Goal: Check status

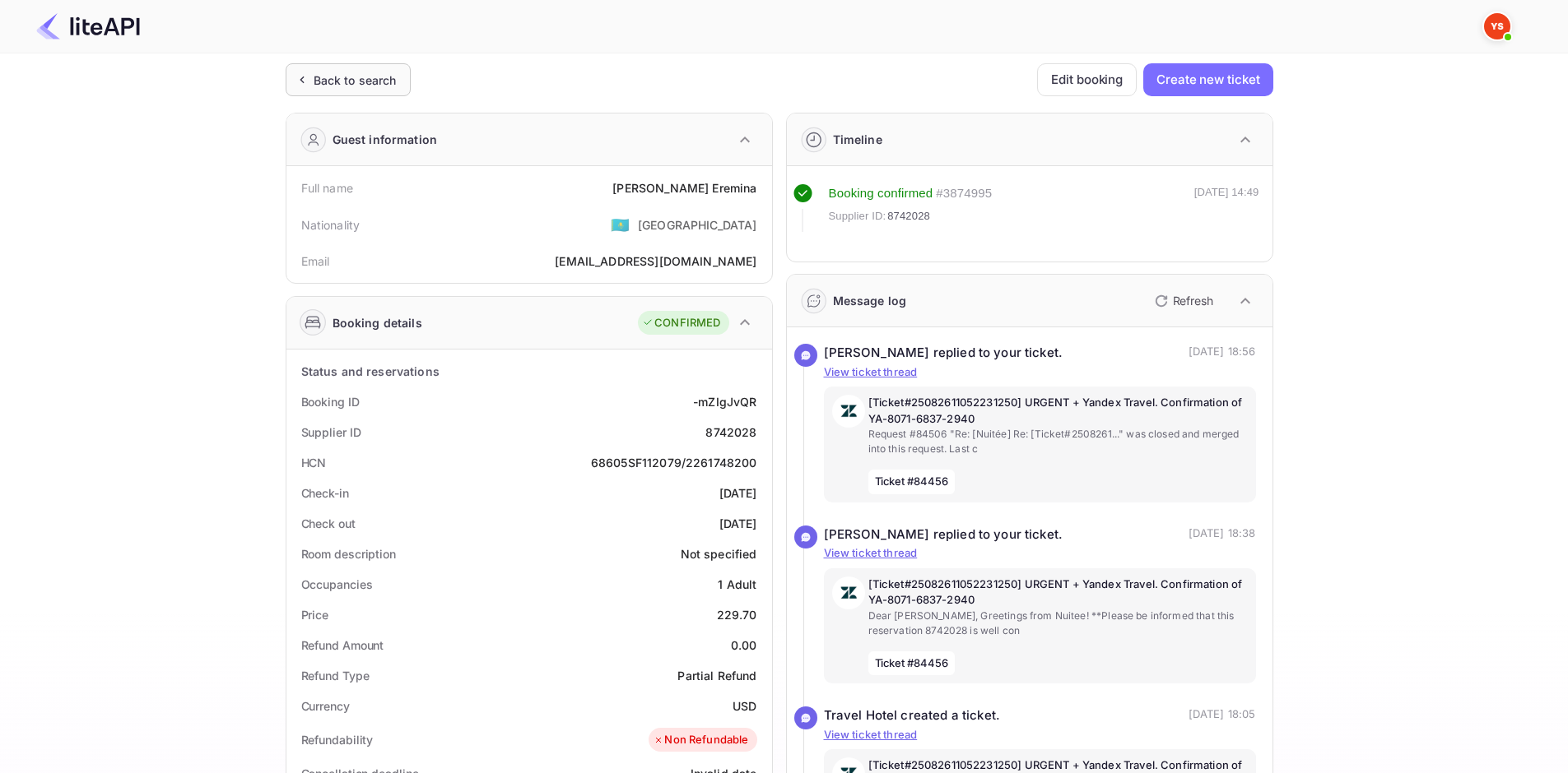
click at [332, 75] on div "Back to search" at bounding box center [355, 79] width 83 height 17
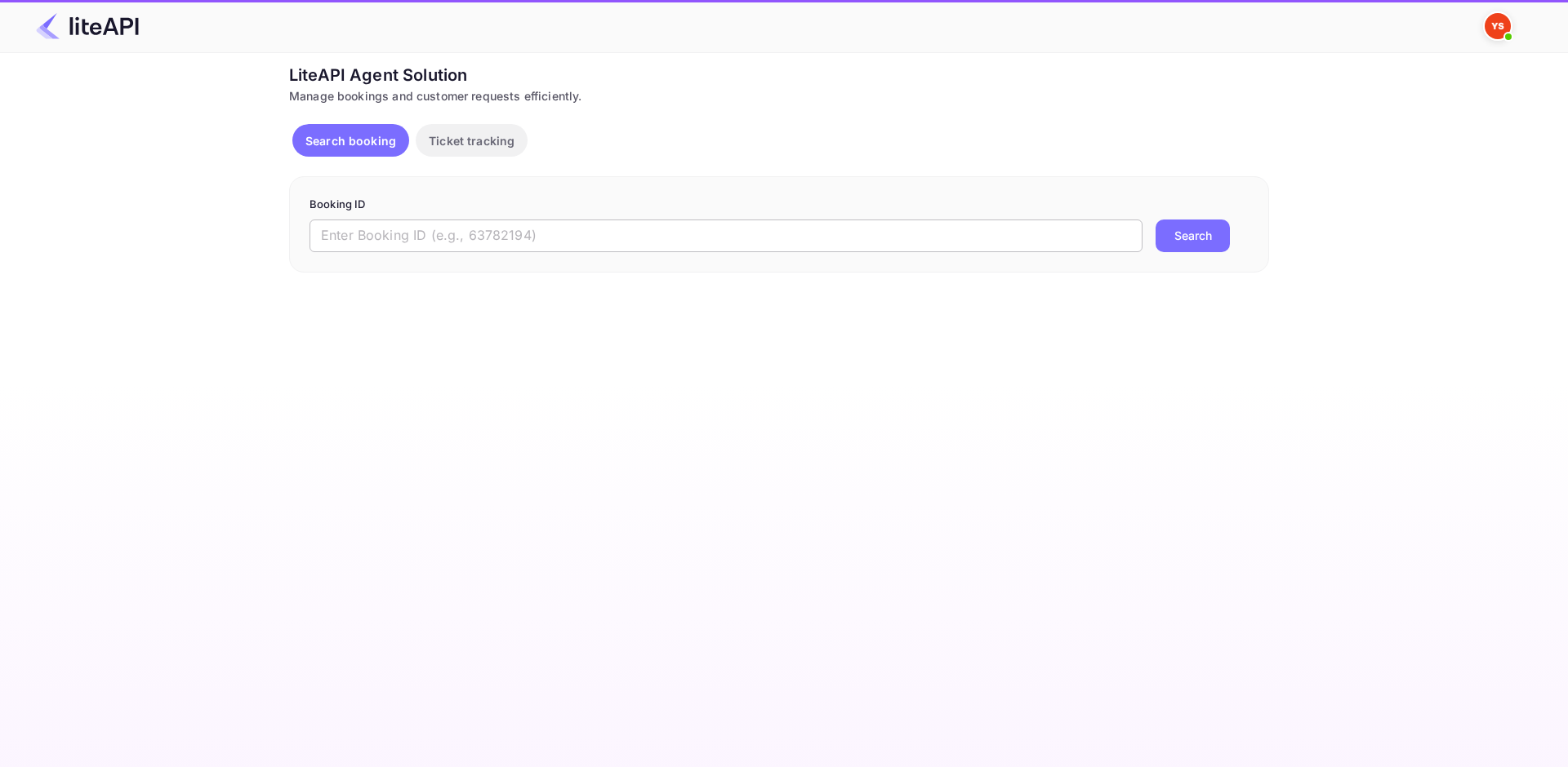
click at [578, 228] on input "text" at bounding box center [726, 235] width 833 height 32
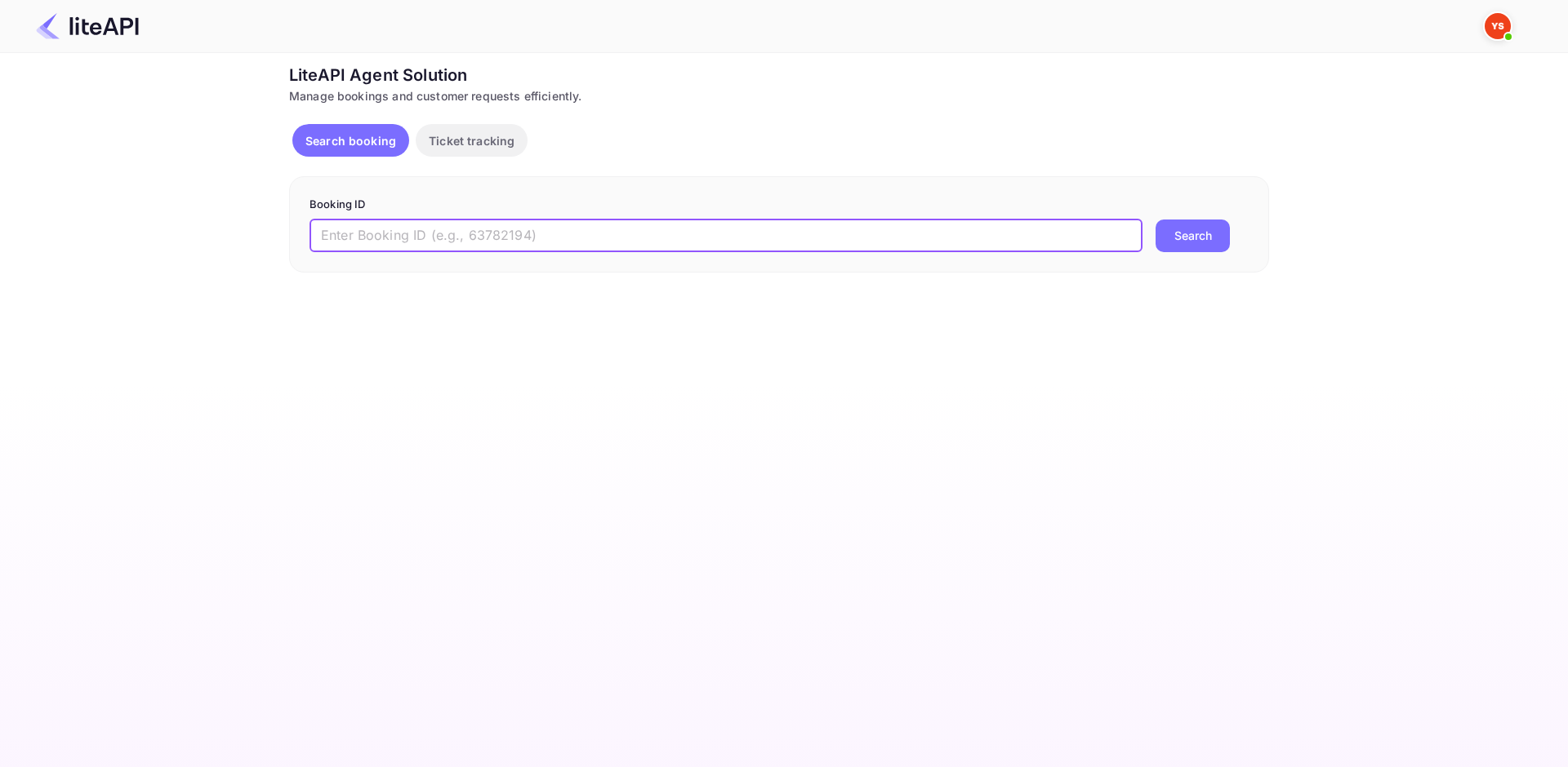
paste input "9063564"
type input "9063564"
click at [1190, 238] on button "Search" at bounding box center [1193, 235] width 74 height 32
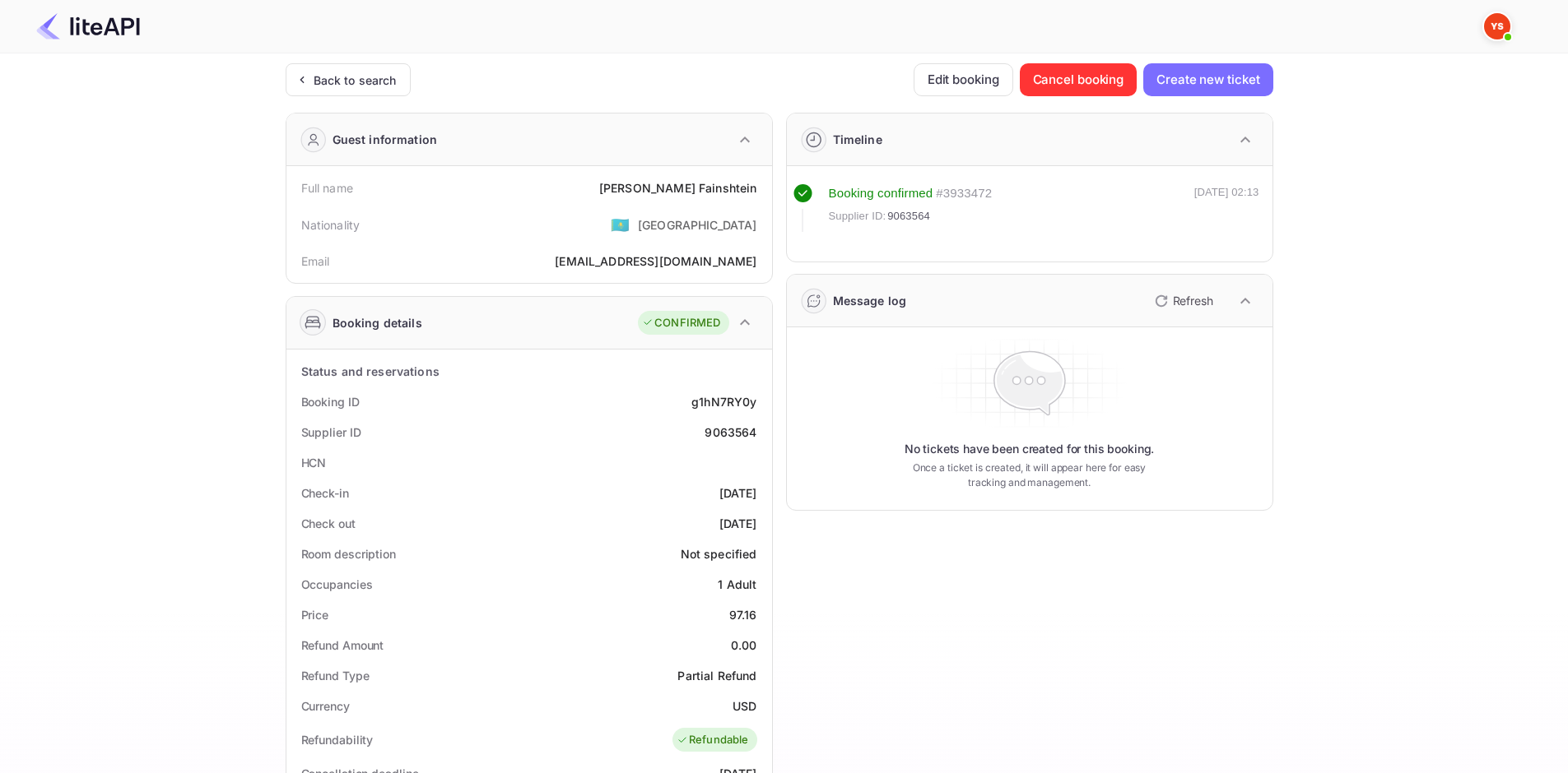
click at [680, 190] on div "[PERSON_NAME]" at bounding box center [678, 188] width 158 height 17
click at [680, 189] on div "[PERSON_NAME]" at bounding box center [678, 188] width 158 height 17
copy div "[PERSON_NAME]"
click at [736, 617] on div "97.16" at bounding box center [742, 614] width 28 height 17
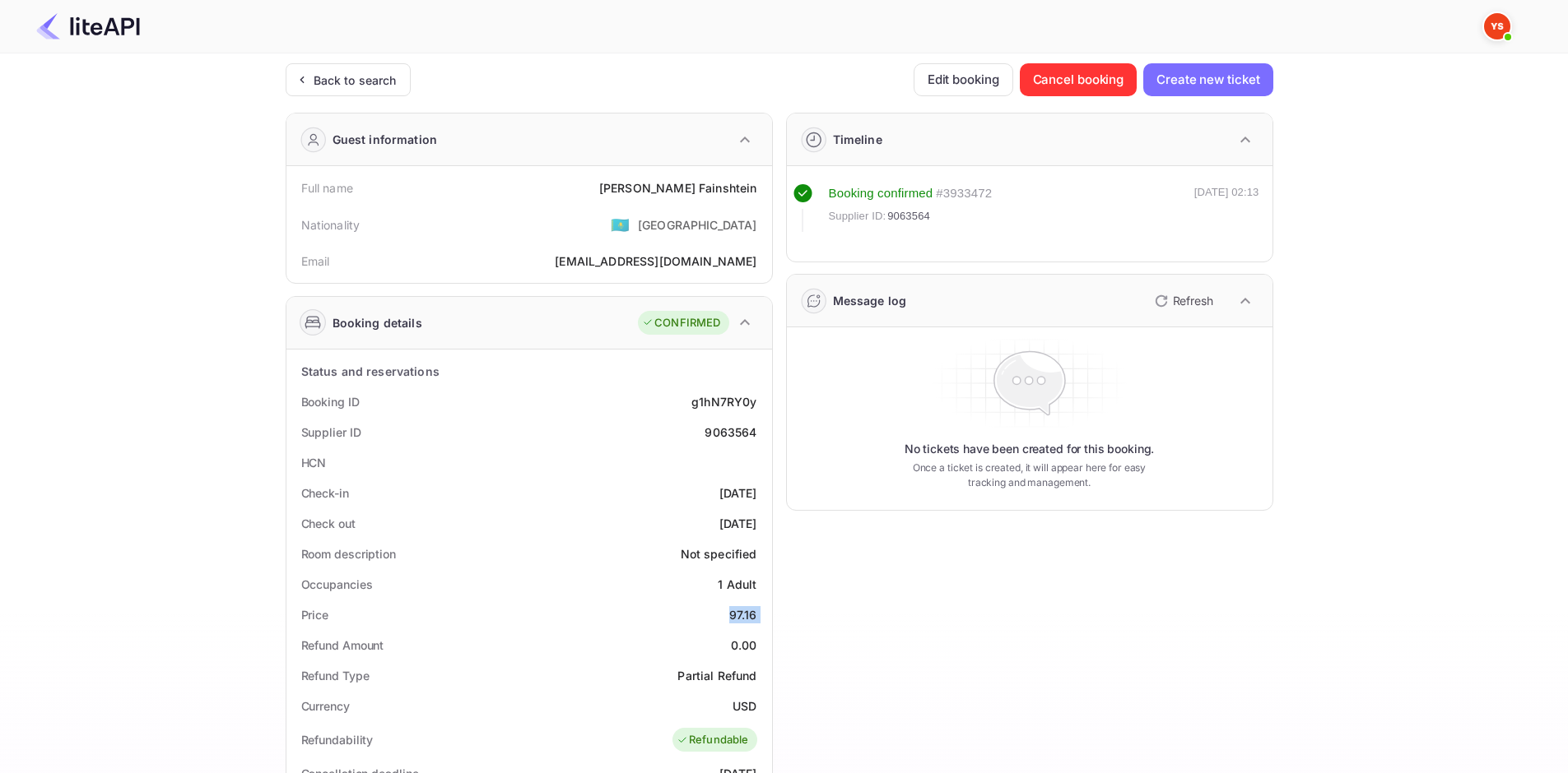
click at [736, 617] on div "97.16" at bounding box center [742, 614] width 28 height 17
copy div "97.16"
